Goal: Book appointment/travel/reservation

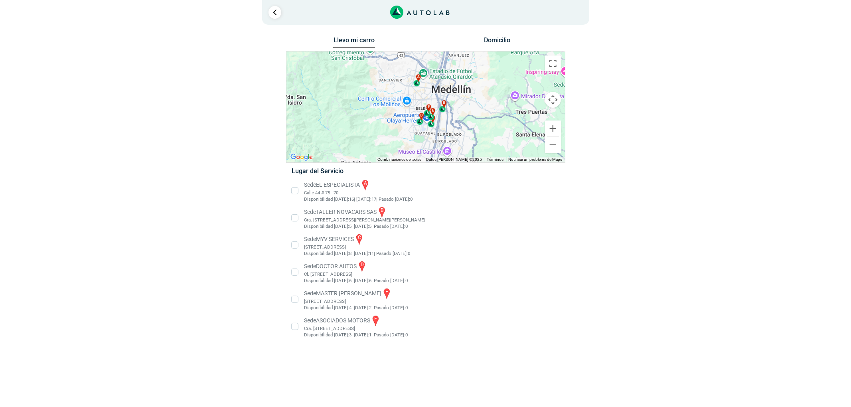
click at [348, 295] on li "Sede MASTER MOTRIZ e [STREET_ADDRESS]" at bounding box center [426, 299] width 280 height 24
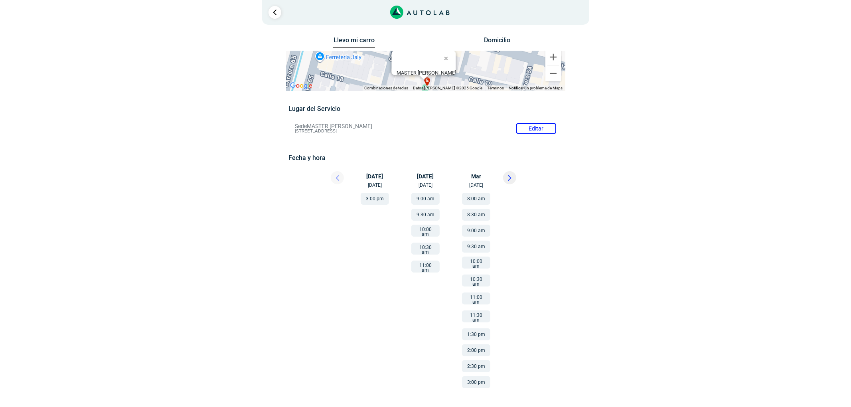
click at [515, 178] on button at bounding box center [509, 177] width 13 height 13
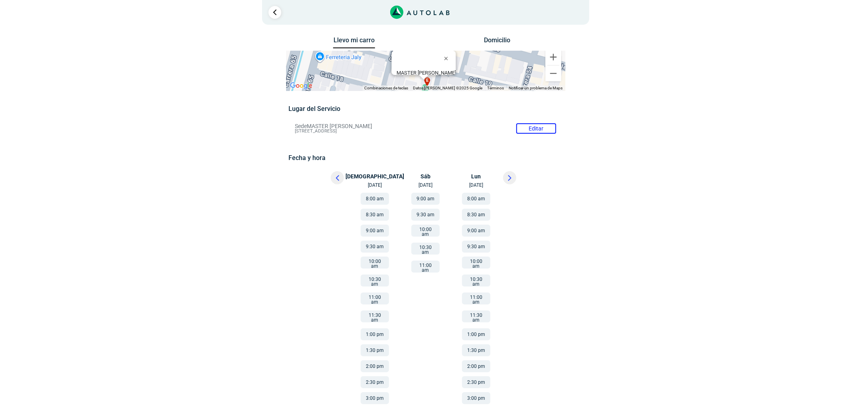
click at [331, 180] on button at bounding box center [337, 177] width 13 height 13
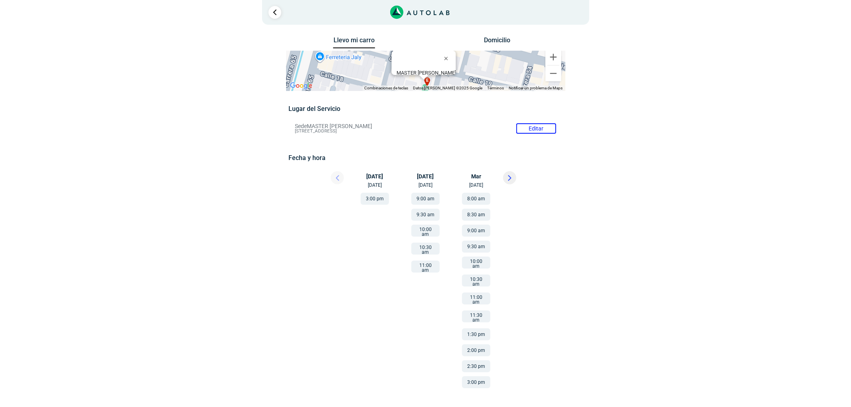
click at [476, 376] on button "3:00 pm" at bounding box center [476, 382] width 28 height 12
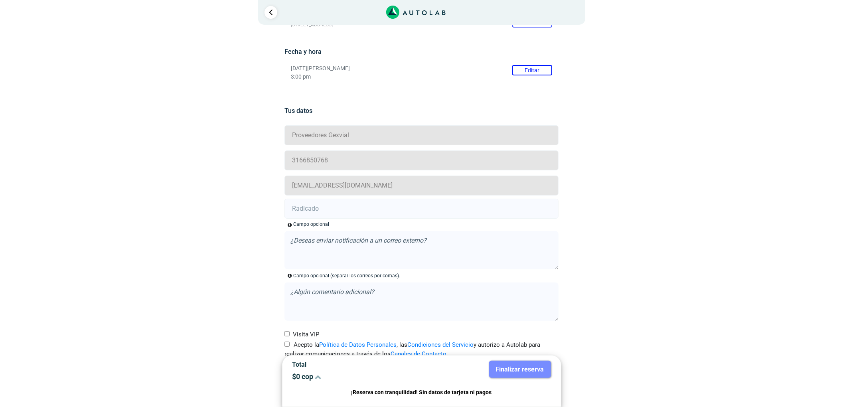
scroll to position [126, 0]
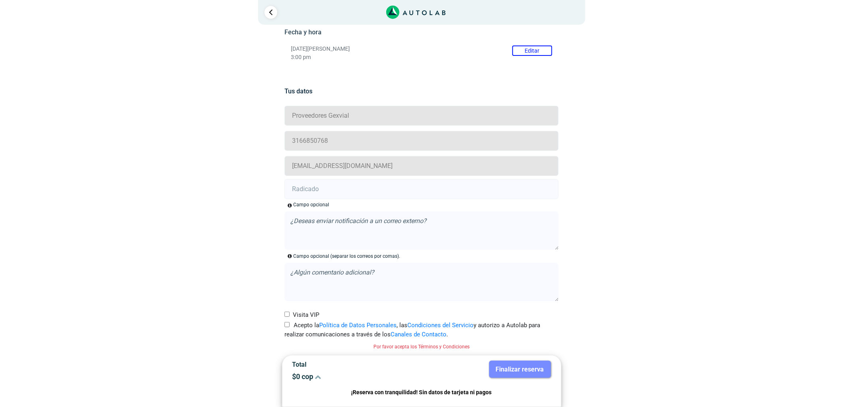
click at [284, 323] on div "Acepto la Política de Datos Personales , las Condiciones del Servicio y autoriz…" at bounding box center [421, 330] width 286 height 18
click at [289, 326] on input "Acepto la Política de Datos Personales , las Condiciones del Servicio y autoriz…" at bounding box center [286, 324] width 5 height 5
checkbox input "true"
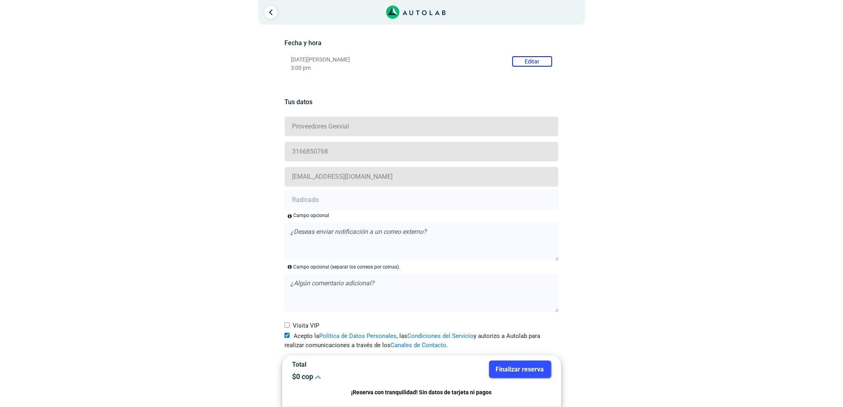
scroll to position [116, 0]
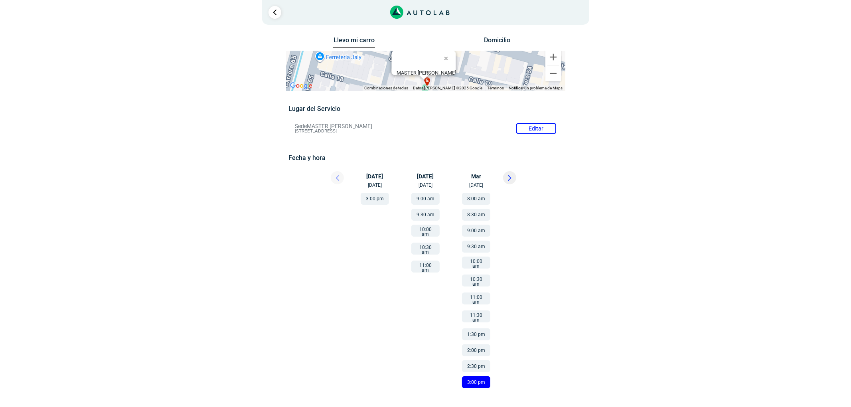
click at [484, 377] on button "3:00 pm" at bounding box center [476, 382] width 28 height 12
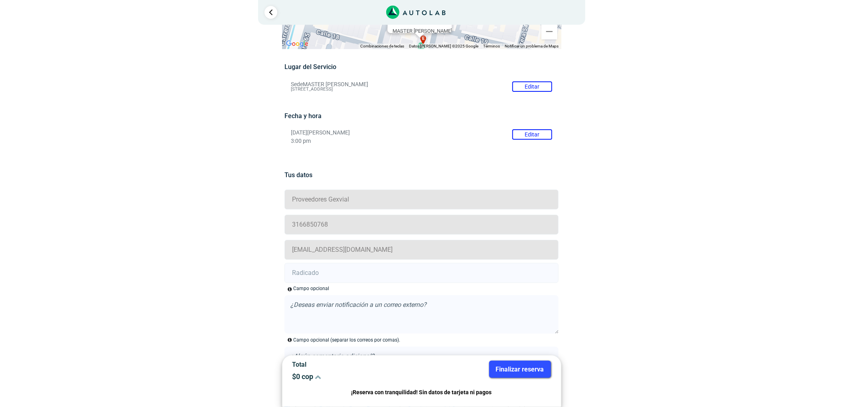
scroll to position [116, 0]
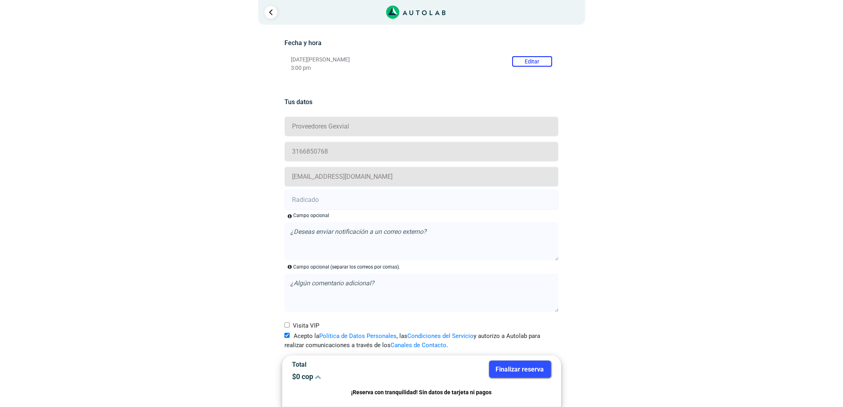
click at [315, 200] on input "text" at bounding box center [421, 200] width 274 height 20
paste input "20903608"
click at [335, 195] on input "20903608 -" at bounding box center [421, 200] width 274 height 20
paste input "20903626"
type input "20903608 - 20903626"
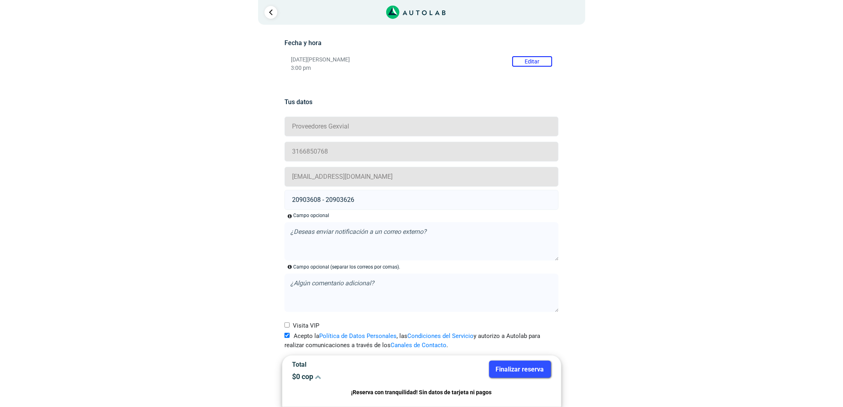
click at [517, 369] on button "Finalizar reserva" at bounding box center [520, 369] width 62 height 17
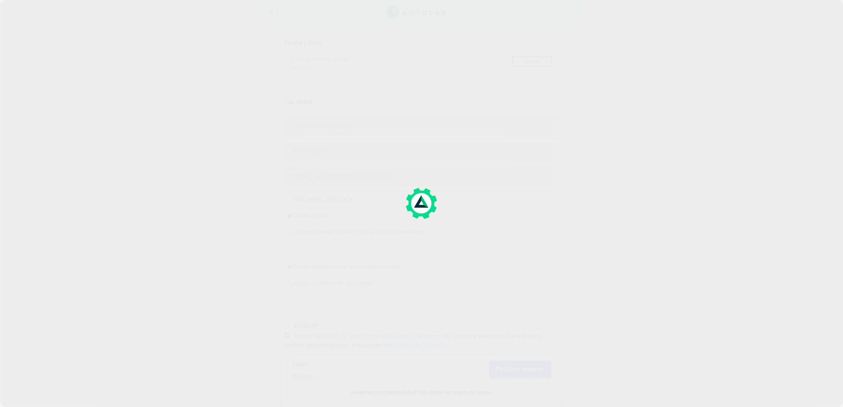
scroll to position [0, 0]
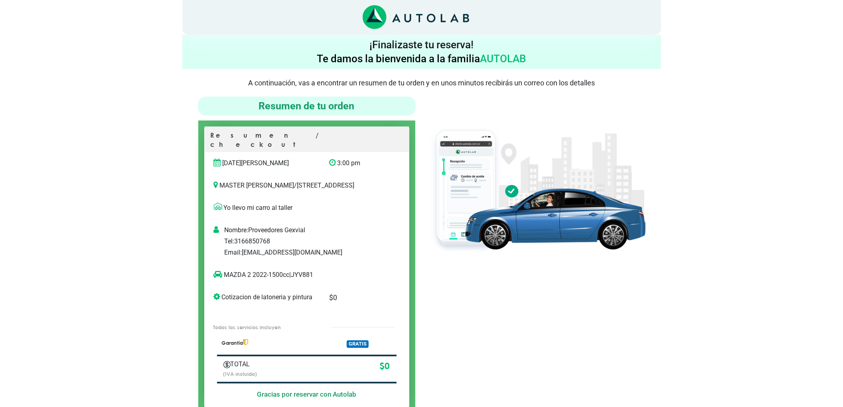
click at [310, 275] on p "MAZDA 2 2022-1500cc | JYV881" at bounding box center [299, 275] width 170 height 10
copy p "JYV881"
click at [632, 306] on div at bounding box center [537, 255] width 230 height 317
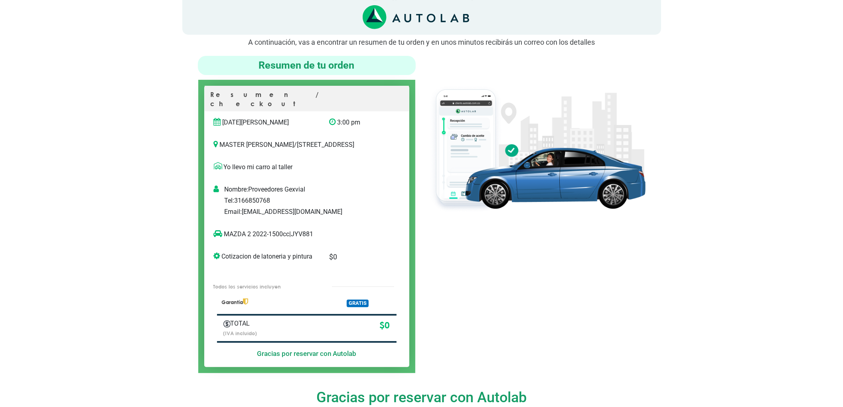
scroll to position [53, 0]
